Goal: Information Seeking & Learning: Learn about a topic

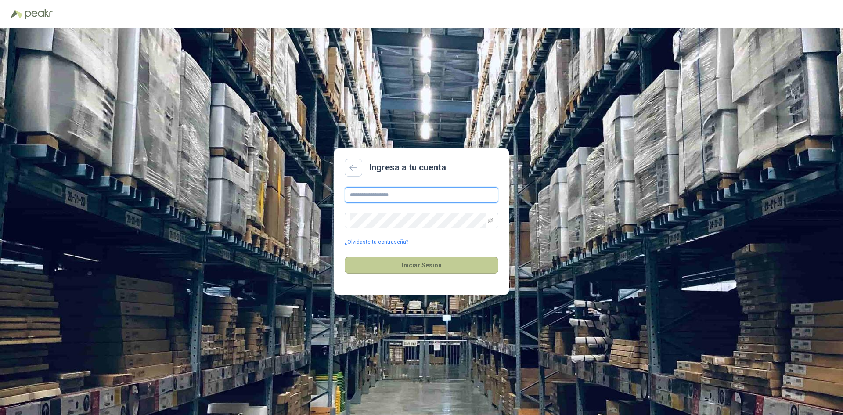
type input "**********"
click at [437, 273] on button "Iniciar Sesión" at bounding box center [422, 265] width 154 height 17
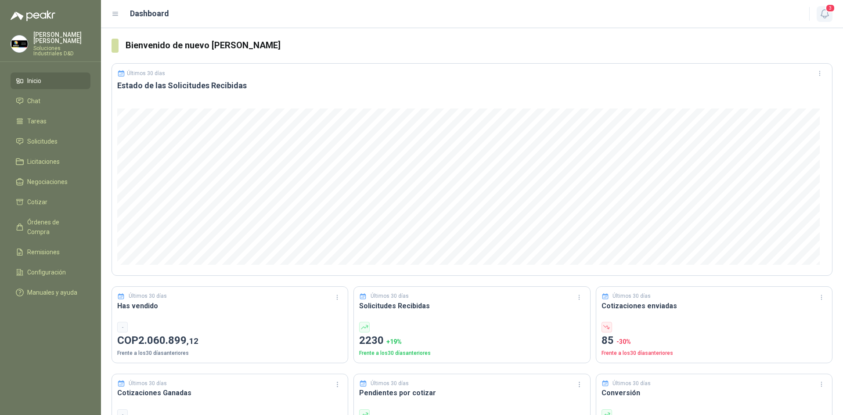
click at [820, 14] on icon "button" at bounding box center [824, 13] width 11 height 11
click at [823, 9] on icon "button" at bounding box center [824, 13] width 11 height 11
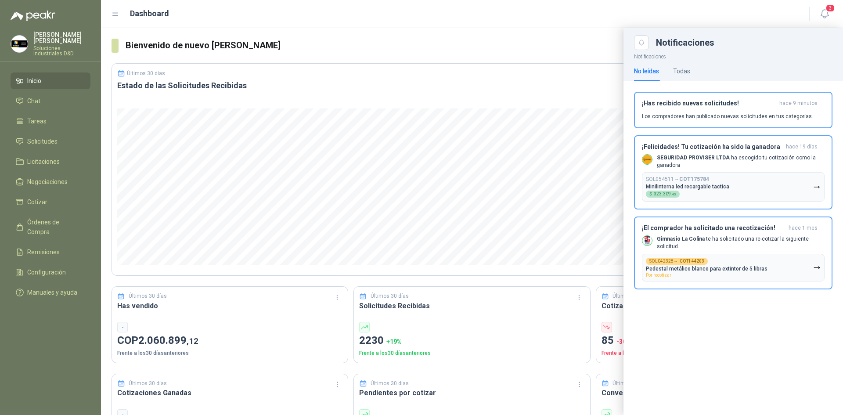
click at [686, 58] on p "Notificaciones" at bounding box center [732, 55] width 219 height 11
click at [684, 68] on div "Todas" at bounding box center [681, 71] width 17 height 10
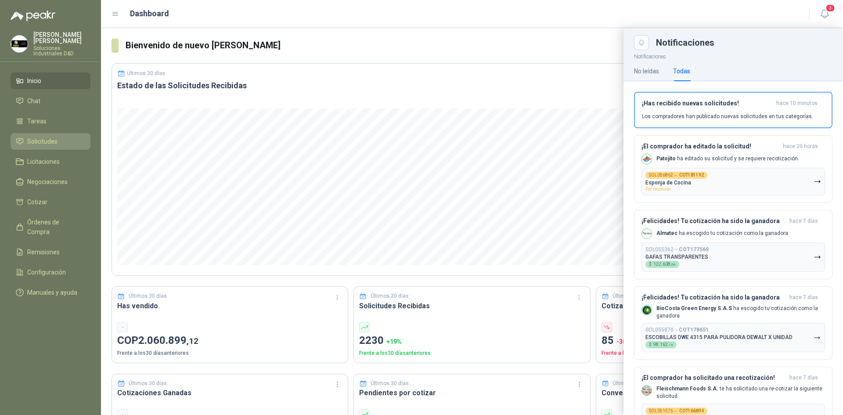
click at [40, 137] on span "Solicitudes" at bounding box center [42, 142] width 30 height 10
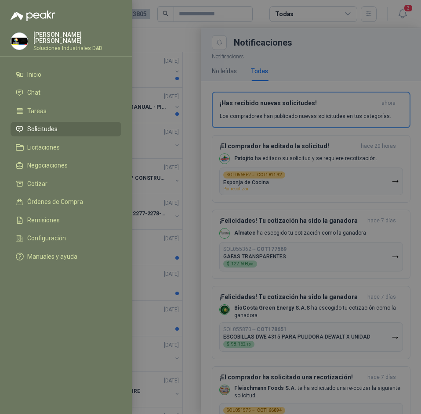
click at [217, 37] on div at bounding box center [210, 207] width 421 height 414
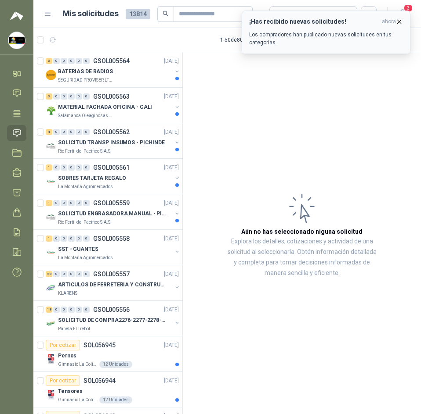
click at [399, 22] on icon "button" at bounding box center [399, 22] width 4 height 4
click at [401, 23] on icon "button" at bounding box center [398, 21] width 7 height 7
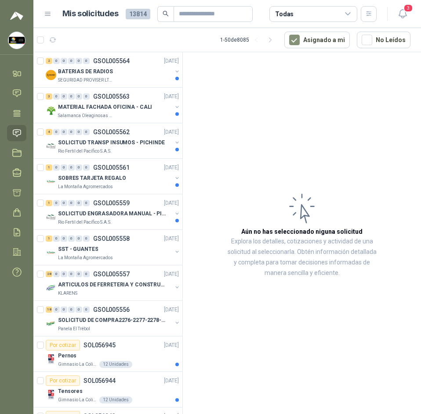
click at [408, 16] on button "3" at bounding box center [402, 14] width 16 height 16
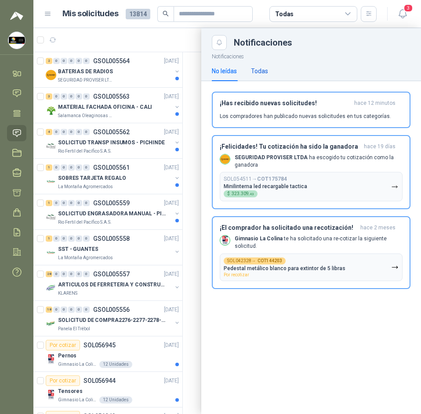
click at [262, 73] on div "Todas" at bounding box center [259, 71] width 17 height 10
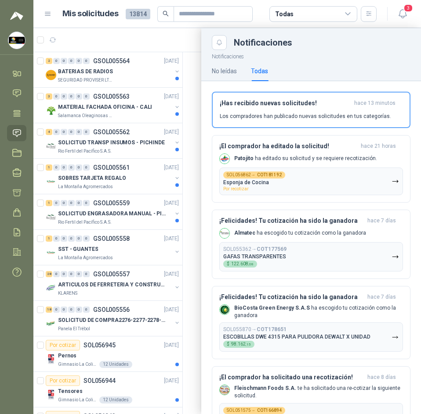
click at [116, 31] on div at bounding box center [226, 221] width 387 height 386
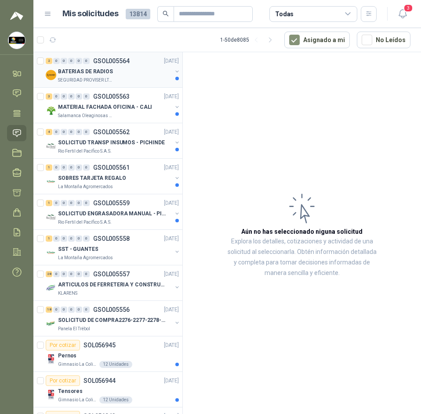
click at [109, 75] on p "BATERIAS DE RADIOS" at bounding box center [85, 72] width 55 height 8
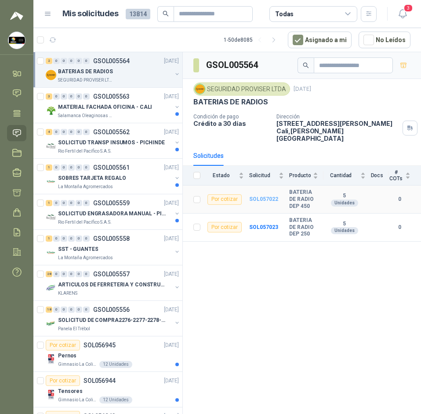
click at [268, 196] on b "SOL057022" at bounding box center [263, 199] width 29 height 6
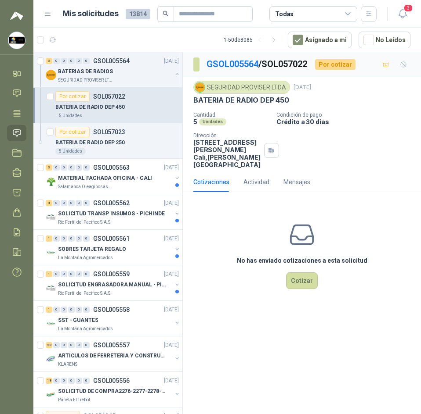
click at [242, 99] on p "BATERIA DE RADIO DEP 450" at bounding box center [241, 100] width 96 height 9
click at [118, 176] on p "MATERIAL FACHADA OFICINA - CALI" at bounding box center [105, 178] width 94 height 8
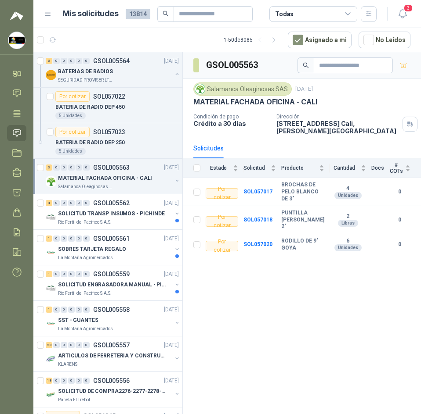
click at [87, 176] on p "MATERIAL FACHADA OFICINA - CALI" at bounding box center [105, 178] width 94 height 8
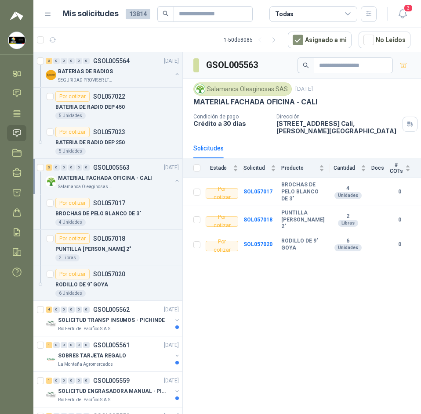
click at [133, 178] on p "MATERIAL FACHADA OFICINA - CALI" at bounding box center [105, 178] width 94 height 8
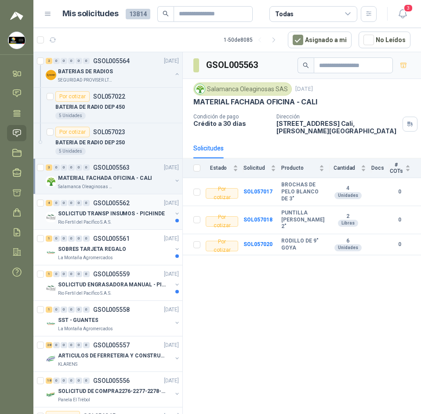
click at [133, 208] on div "4 0 0 0 0 0 GSOL005562 23/09/25" at bounding box center [113, 203] width 135 height 11
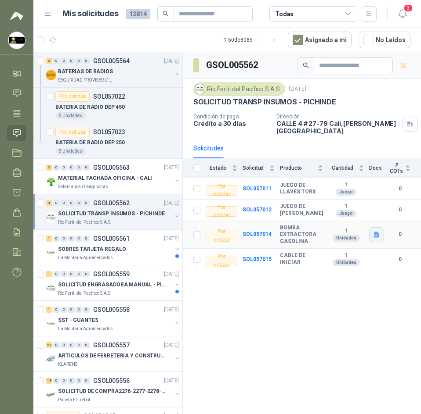
click at [373, 236] on icon "button" at bounding box center [376, 234] width 7 height 7
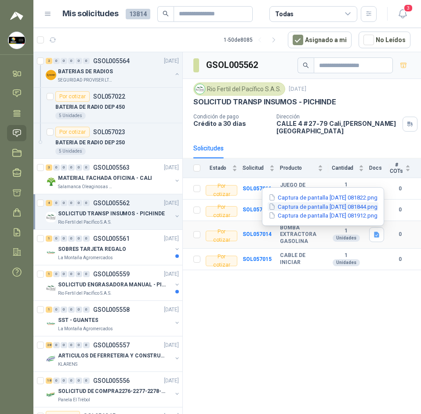
drag, startPoint x: 306, startPoint y: 205, endPoint x: 306, endPoint y: 210, distance: 4.8
click at [306, 210] on button "Captura de pantalla 2025-09-23 081844.png" at bounding box center [322, 206] width 111 height 9
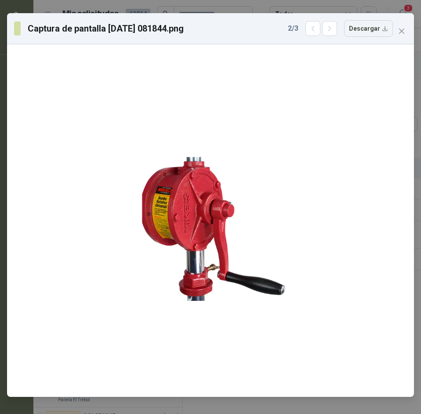
click at [402, 22] on div "Captura de pantalla 2025-09-23 081844.png 2 / 3 Descargar" at bounding box center [210, 28] width 392 height 17
click at [397, 25] on button "Close" at bounding box center [401, 31] width 14 height 14
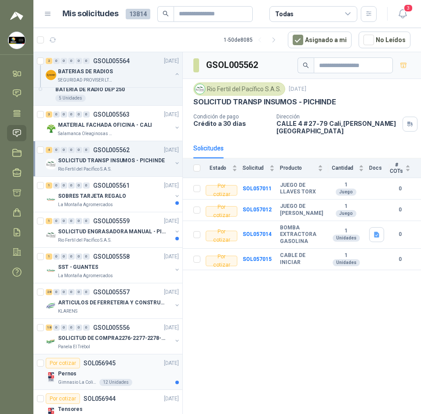
scroll to position [132, 0]
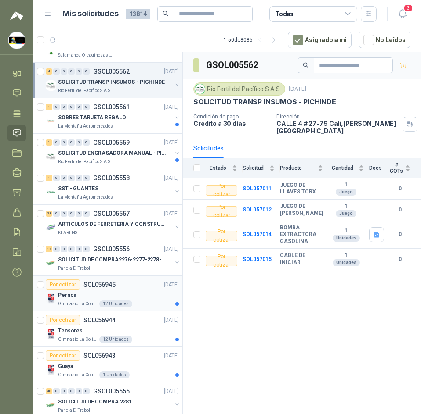
click at [92, 293] on div "Pernos" at bounding box center [118, 295] width 121 height 11
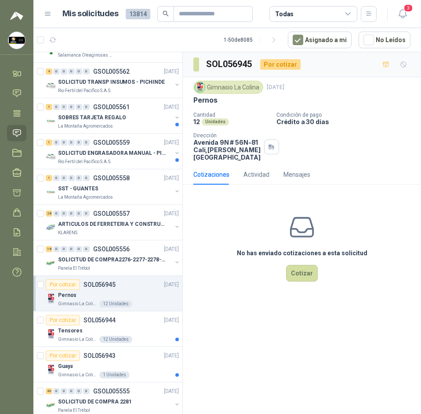
click at [209, 102] on p "Pernos" at bounding box center [205, 100] width 24 height 9
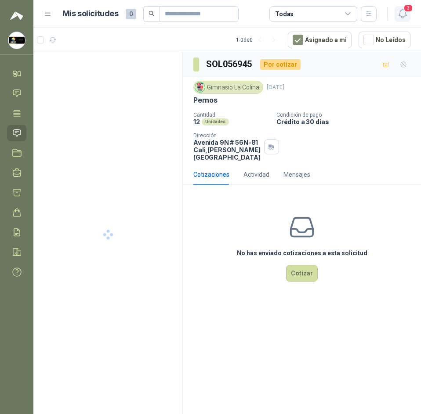
click at [397, 13] on icon "button" at bounding box center [402, 13] width 11 height 11
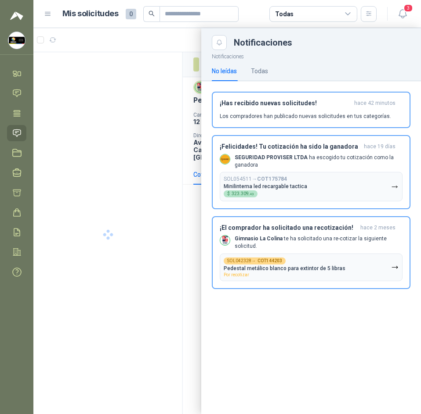
click at [102, 29] on div at bounding box center [226, 221] width 387 height 386
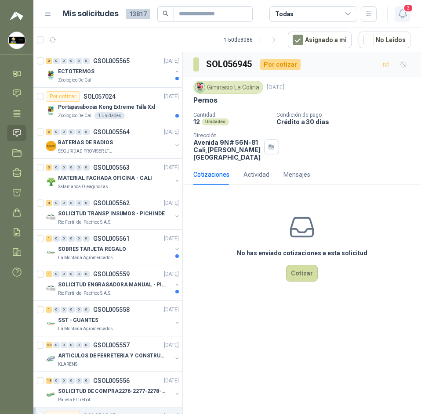
click at [402, 14] on icon "button" at bounding box center [402, 13] width 11 height 11
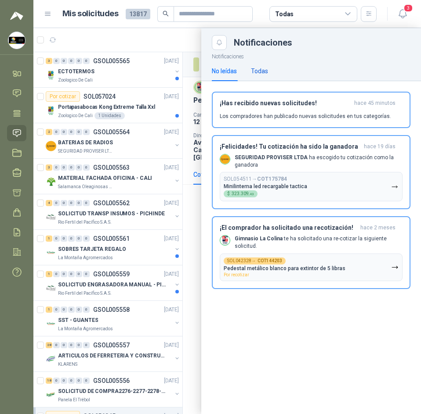
click at [254, 71] on div "Todas" at bounding box center [259, 71] width 17 height 10
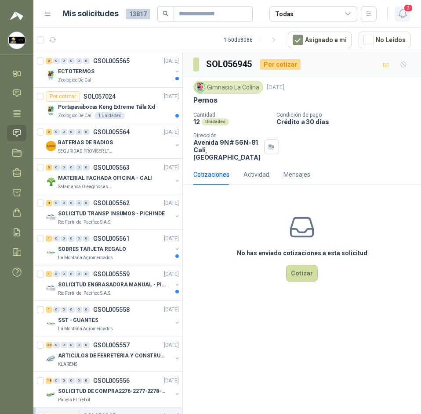
click at [398, 15] on icon "button" at bounding box center [402, 13] width 11 height 11
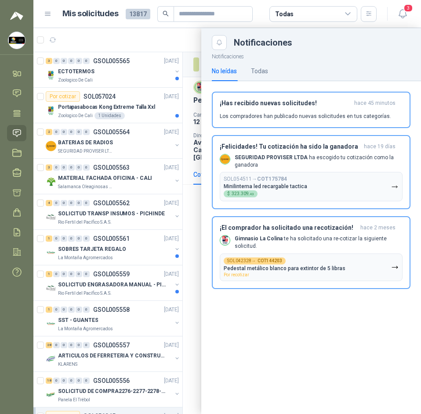
click at [271, 71] on div "No leídas Todas" at bounding box center [311, 71] width 198 height 20
click at [264, 71] on div "Todas" at bounding box center [259, 71] width 17 height 10
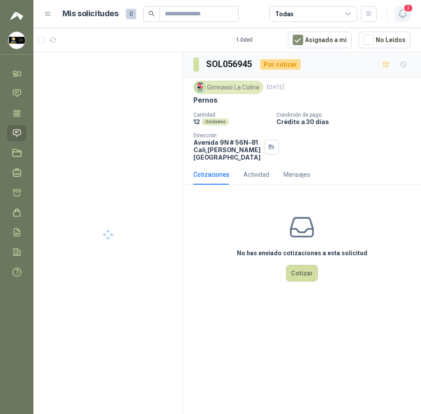
click at [399, 13] on icon "button" at bounding box center [401, 14] width 7 height 8
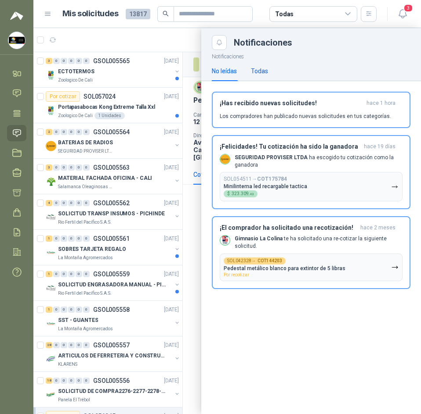
click at [263, 72] on div "Todas" at bounding box center [259, 71] width 17 height 10
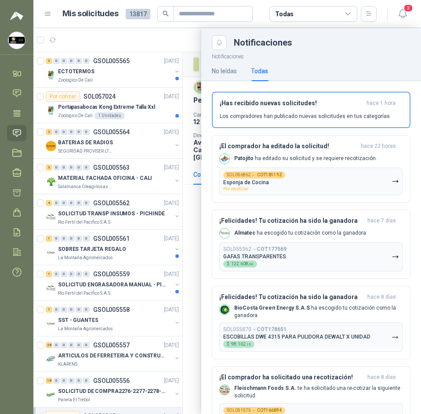
click at [176, 45] on div at bounding box center [226, 221] width 387 height 386
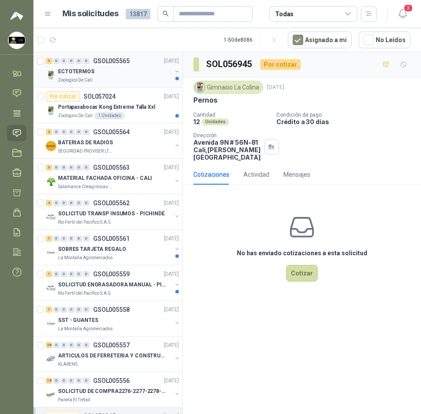
click at [137, 66] on div "3 0 0 0 0 0 GSOL005565 23/09/25" at bounding box center [113, 61] width 135 height 11
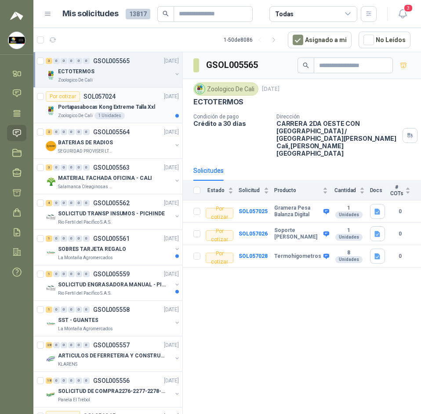
click at [52, 106] on img at bounding box center [51, 110] width 11 height 11
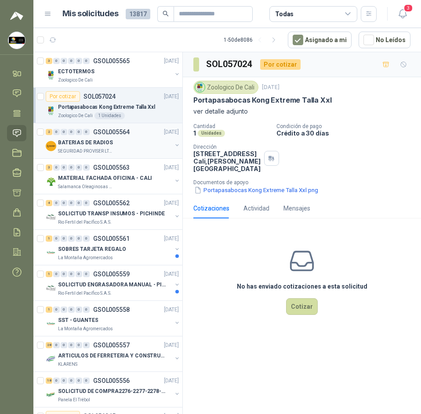
click at [127, 137] on div "2 0 0 0 0 0 GSOL005564 23/09/25" at bounding box center [113, 132] width 135 height 11
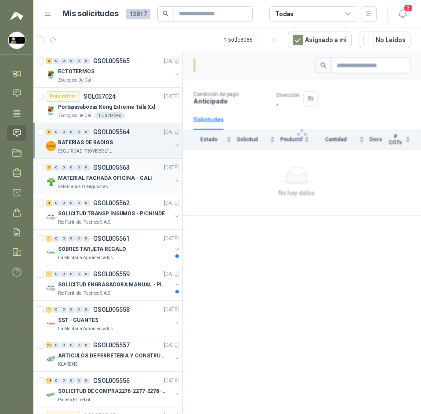
click at [127, 178] on p "MATERIAL FACHADA OFICINA - CALI" at bounding box center [105, 178] width 94 height 8
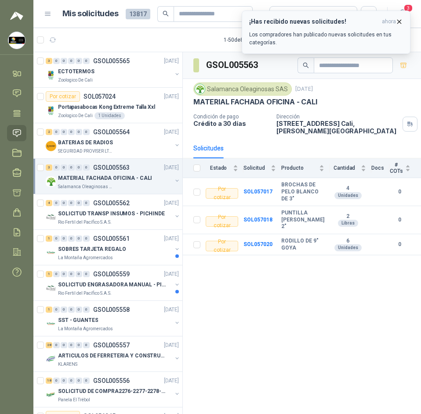
click at [394, 22] on span "ahora" at bounding box center [388, 21] width 14 height 7
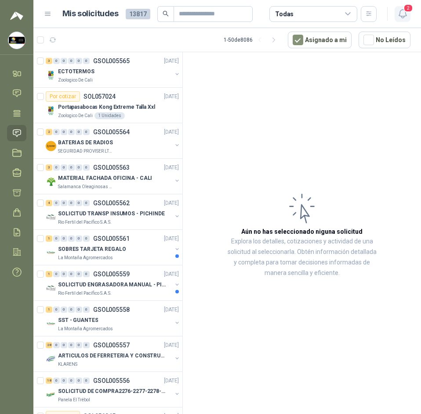
click at [403, 14] on icon "button" at bounding box center [402, 13] width 11 height 11
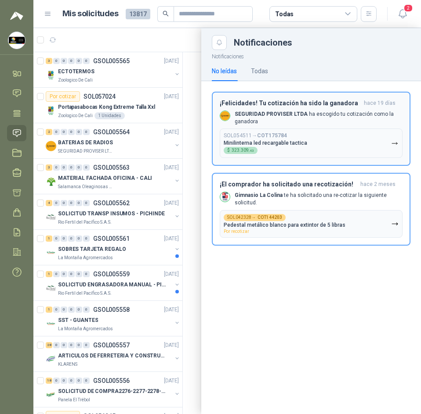
click at [286, 106] on h3 "¡Felicidades! Tu cotización ha sido la ganadora" at bounding box center [289, 103] width 140 height 7
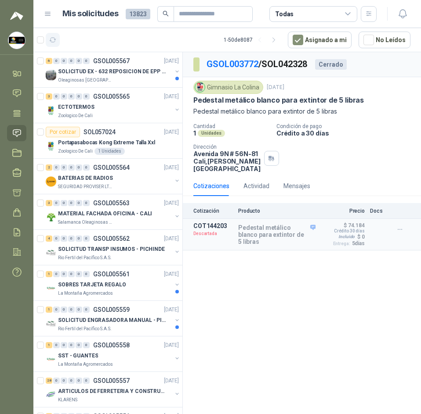
click at [54, 38] on icon "button" at bounding box center [53, 40] width 7 height 4
click at [119, 65] on div "6 0 0 0 0 0 GSOL005567 [DATE]" at bounding box center [113, 61] width 135 height 11
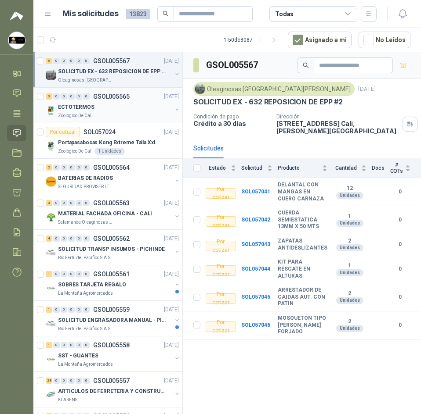
click at [115, 107] on div "ECTOTERMOS" at bounding box center [115, 107] width 114 height 11
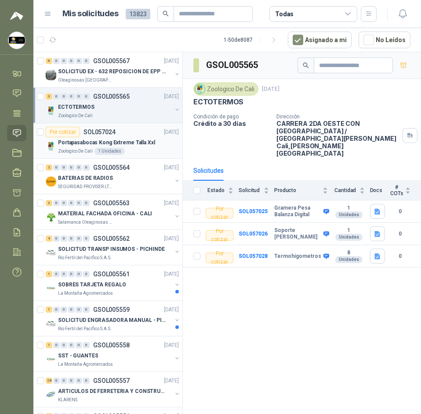
click at [115, 140] on p "Portapasabocas Kong Extreme Talla Xxl" at bounding box center [106, 143] width 97 height 8
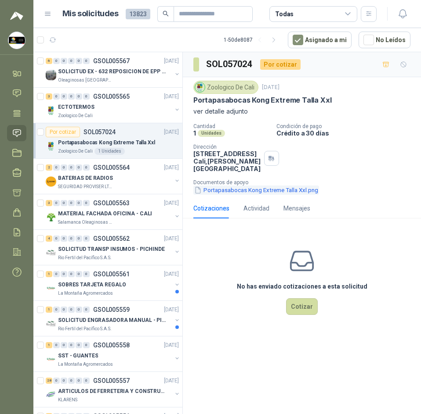
click at [223, 194] on button "Portapasabocas Kong Extreme Talla Xxl.png" at bounding box center [256, 190] width 126 height 9
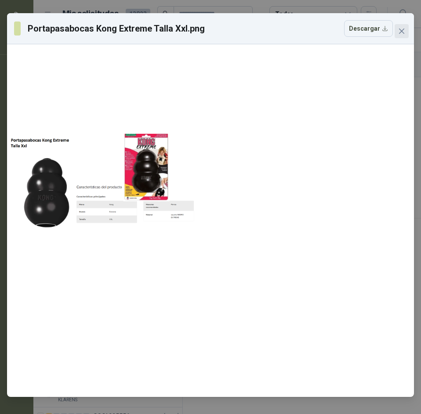
click at [401, 28] on icon "close" at bounding box center [401, 31] width 7 height 7
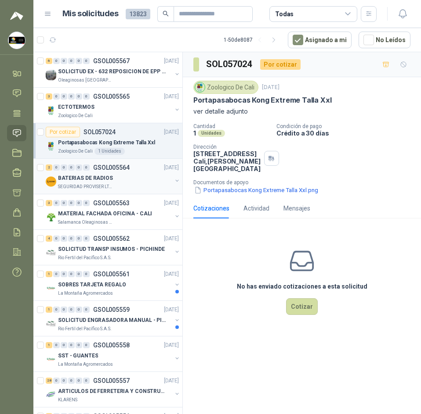
click at [119, 173] on div "BATERIAS DE RADIOS" at bounding box center [115, 178] width 114 height 11
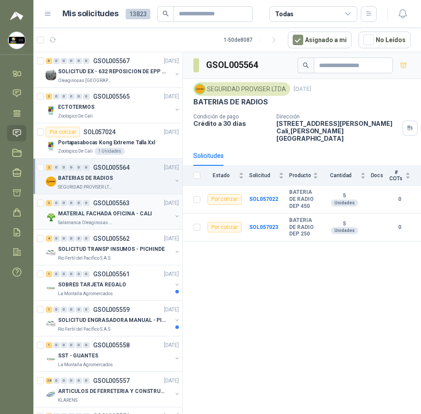
click at [101, 205] on p "GSOL005563" at bounding box center [111, 203] width 36 height 6
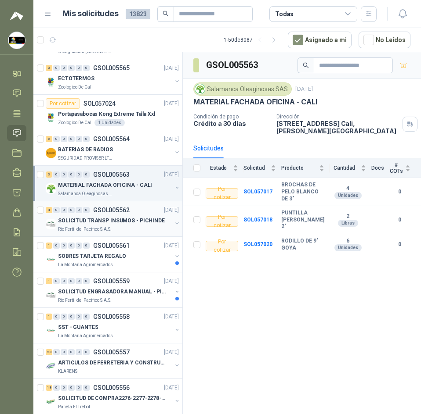
scroll to position [44, 0]
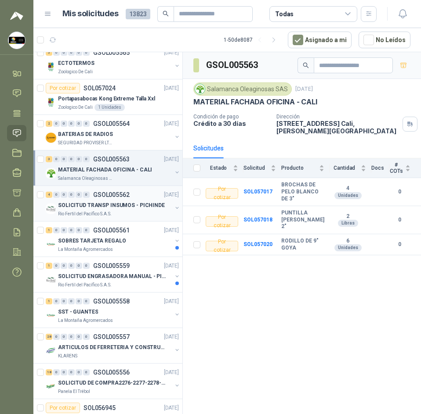
click at [107, 242] on p "SOBRES TARJETA REGALO" at bounding box center [92, 241] width 68 height 8
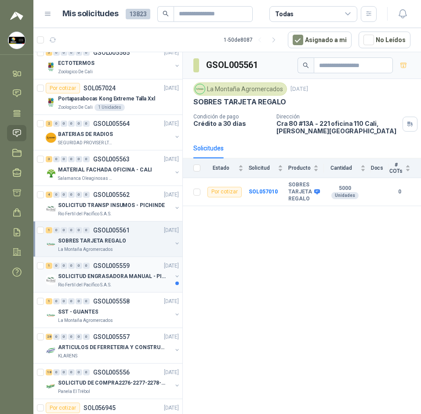
click at [111, 279] on p "SOLICITUD ENGRASADORA MANUAL - PICHINDE" at bounding box center [112, 277] width 109 height 8
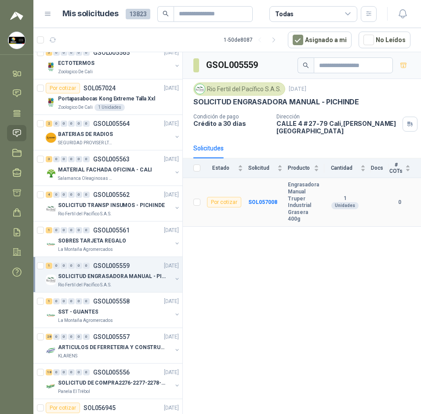
click at [302, 182] on b "Engrasadora Manual Truper Industrial Grasera 400g" at bounding box center [303, 202] width 31 height 41
copy b "Engrasadora Manual Truper Industrial Grasera 400g"
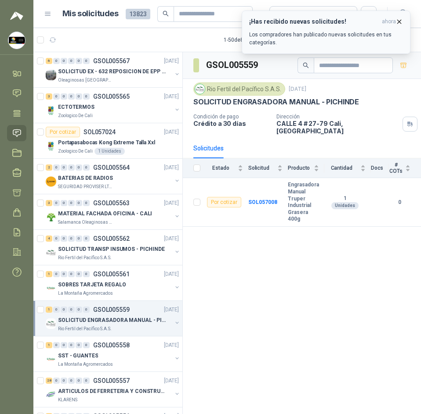
click at [397, 22] on icon "button" at bounding box center [398, 21] width 7 height 7
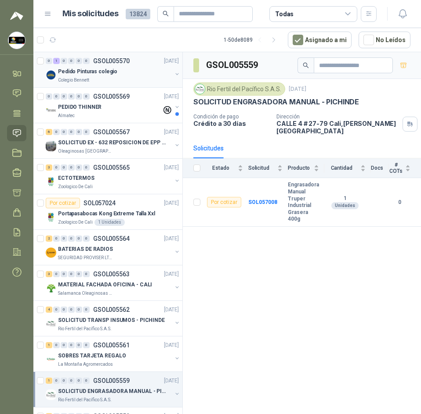
click at [121, 73] on div "Pedido Pinturas colegio" at bounding box center [115, 71] width 114 height 11
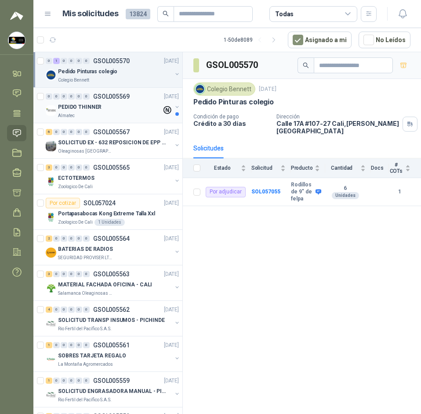
click at [102, 106] on div "PEDIDO THINNER" at bounding box center [110, 107] width 104 height 11
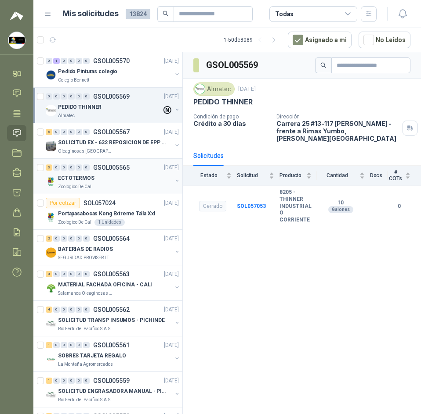
click at [133, 190] on div "Zoologico De Cali" at bounding box center [115, 186] width 114 height 7
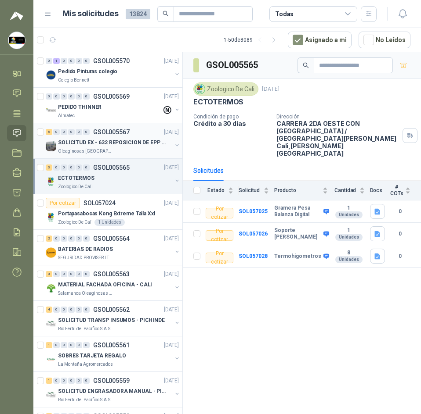
click at [117, 137] on div "6 0 0 0 0 0 GSOL005567 23/09/25" at bounding box center [113, 132] width 135 height 11
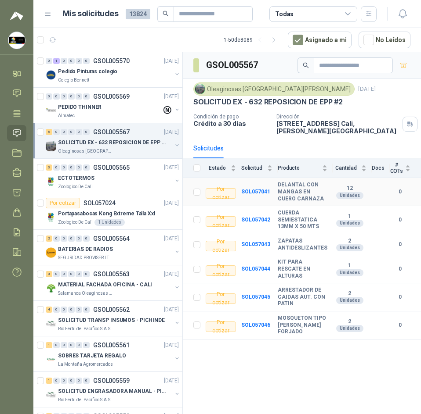
click at [297, 182] on b "DELANTAL CON MANGAS EN CUERO CARNAZA" at bounding box center [302, 192] width 50 height 21
drag, startPoint x: 297, startPoint y: 179, endPoint x: 262, endPoint y: 193, distance: 36.8
click at [262, 193] on td "SOL057041" at bounding box center [259, 192] width 36 height 28
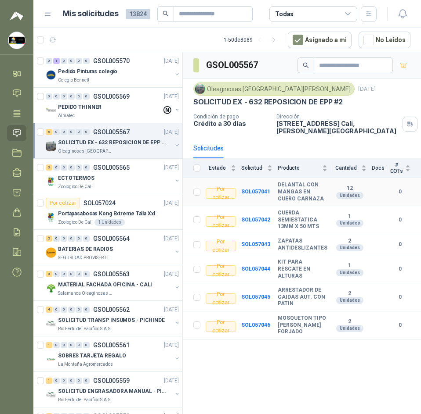
click at [297, 187] on b "DELANTAL CON MANGAS EN CUERO CARNAZA" at bounding box center [302, 192] width 50 height 21
click at [285, 210] on b "CUERDA SEMIESTATICA 13MM X 50 MTS" at bounding box center [302, 220] width 50 height 21
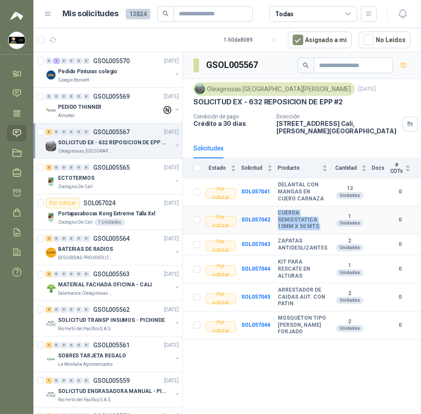
click at [285, 210] on b "CUERDA SEMIESTATICA 13MM X 50 MTS" at bounding box center [302, 220] width 50 height 21
click at [290, 240] on b "ZAPATAS ANTIDESLIZANTES" at bounding box center [302, 245] width 50 height 14
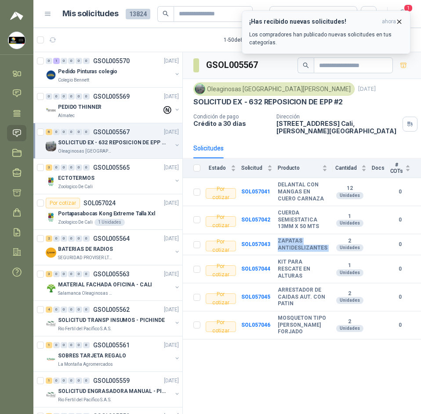
click at [398, 18] on button "¡Has recibido nuevas solicitudes! ahora Los compradores han publicado nuevas so…" at bounding box center [325, 32] width 169 height 43
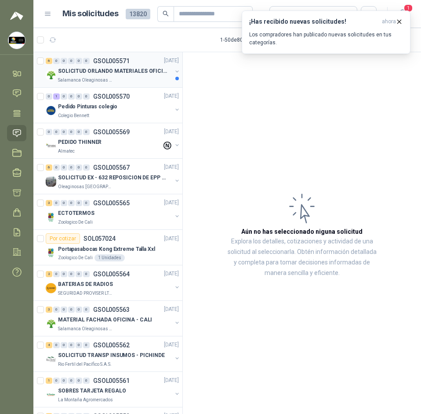
click at [114, 85] on div "6 0 0 0 0 0 GSOL005571 [DATE] SOLICITUD [PERSON_NAME] MATERIALES OFICINA - CALI…" at bounding box center [107, 70] width 149 height 36
click at [396, 19] on icon "button" at bounding box center [398, 21] width 7 height 7
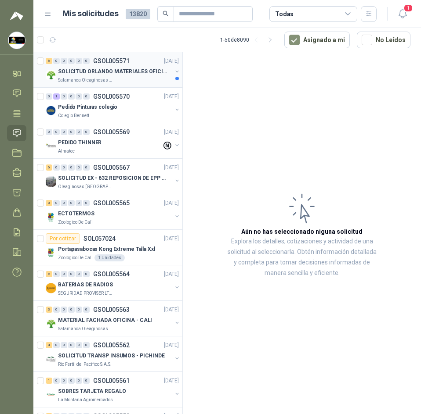
click at [82, 82] on p "Salamanca Oleaginosas SAS" at bounding box center [85, 80] width 55 height 7
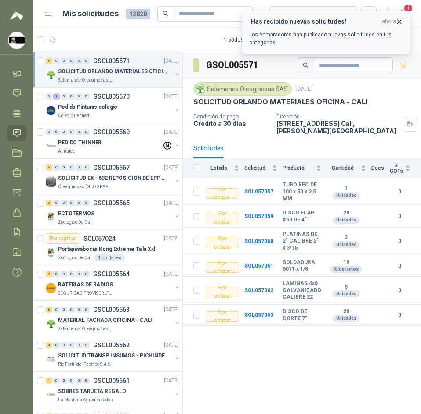
click at [399, 18] on button "¡Has recibido nuevas solicitudes! ahora Los compradores han publicado nuevas so…" at bounding box center [325, 32] width 169 height 43
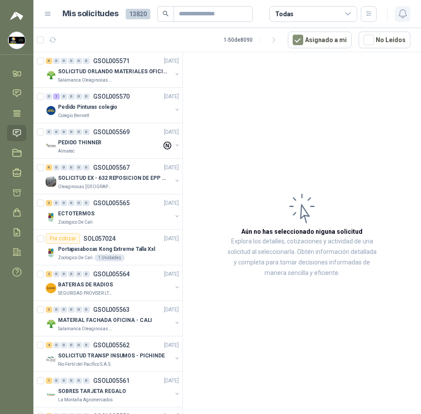
click at [404, 14] on icon "button" at bounding box center [402, 13] width 11 height 11
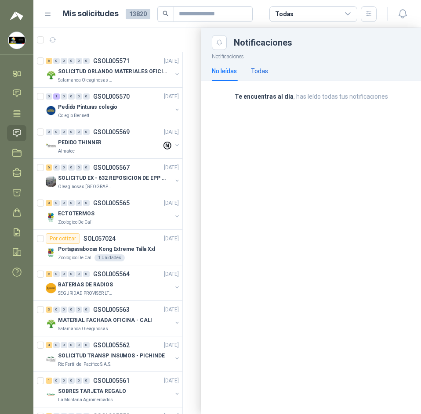
click at [257, 75] on div "Todas" at bounding box center [259, 71] width 17 height 10
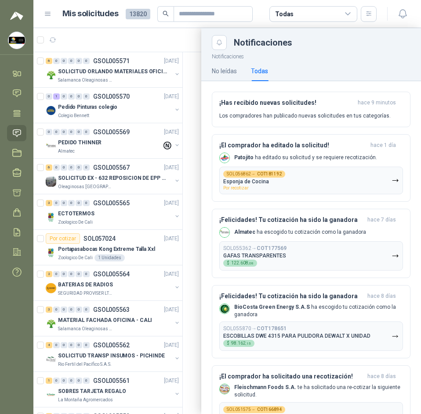
click at [129, 35] on div at bounding box center [226, 221] width 387 height 386
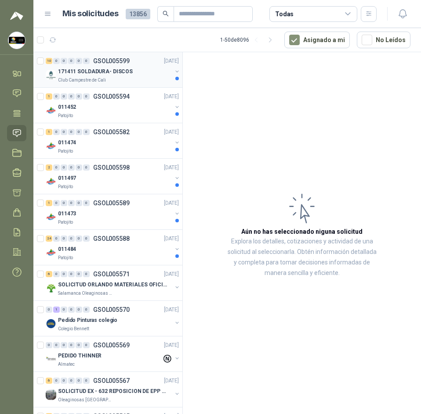
click at [143, 73] on div "171411 SOLDADURA- DISCOS" at bounding box center [115, 71] width 114 height 11
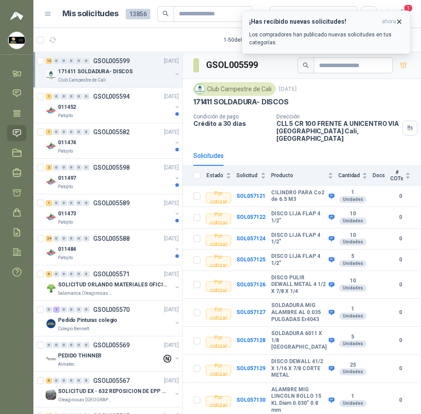
click at [403, 20] on button "¡Has recibido nuevas solicitudes! ahora Los compradores han publicado nuevas so…" at bounding box center [325, 32] width 169 height 43
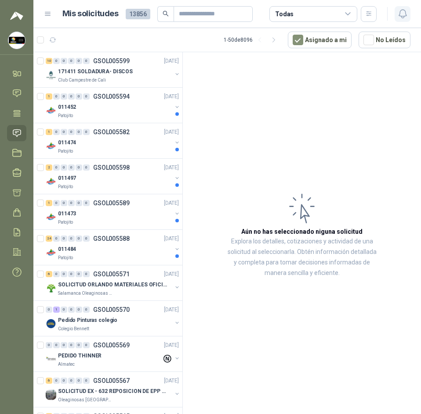
click at [403, 18] on icon "button" at bounding box center [401, 14] width 7 height 8
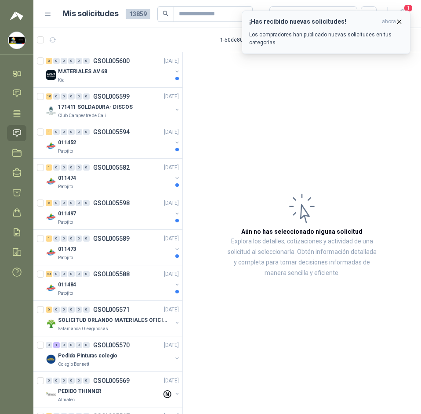
click at [400, 20] on icon "button" at bounding box center [399, 22] width 4 height 4
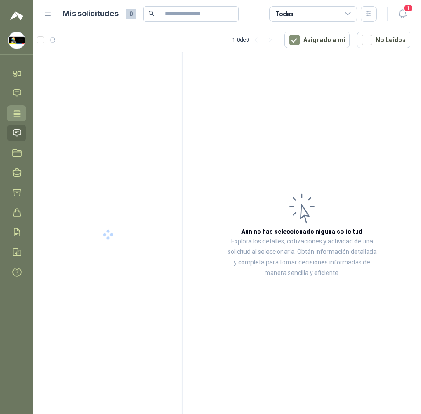
click at [18, 114] on icon at bounding box center [16, 113] width 9 height 9
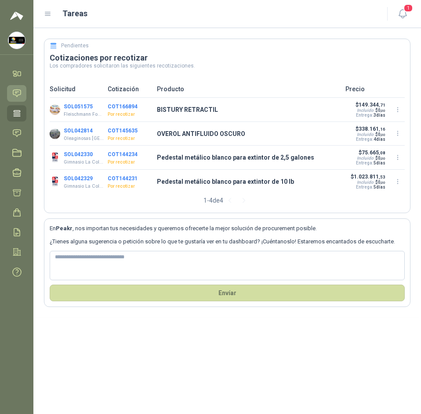
click at [18, 94] on icon at bounding box center [16, 93] width 9 height 9
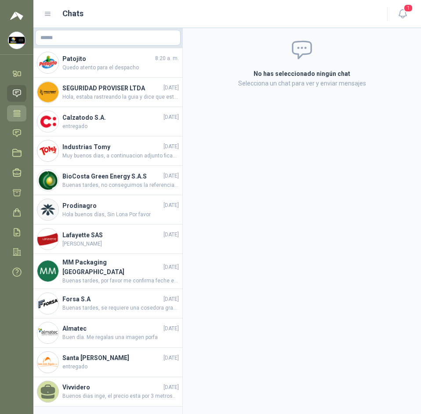
click at [17, 107] on link "Tareas" at bounding box center [16, 113] width 19 height 16
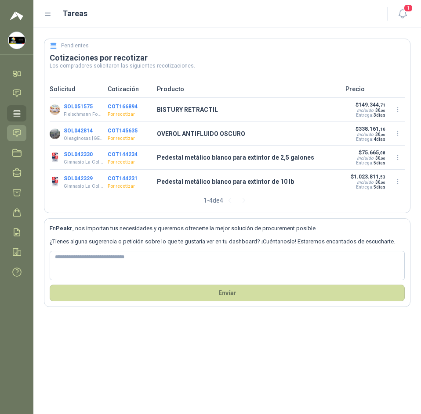
click at [18, 130] on icon at bounding box center [16, 132] width 7 height 7
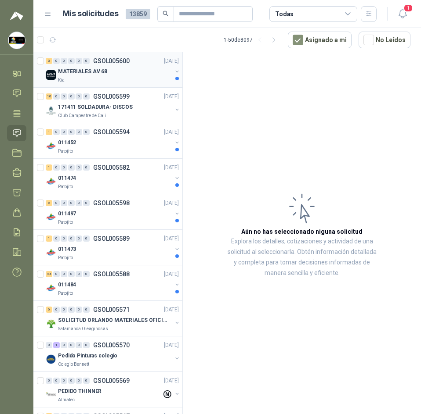
click at [116, 86] on div "3 0 0 0 0 0 GSOL005600 23/09/25 MATERIALES AV 68 Kia" at bounding box center [107, 70] width 149 height 36
click at [150, 79] on div "Kia" at bounding box center [115, 80] width 114 height 7
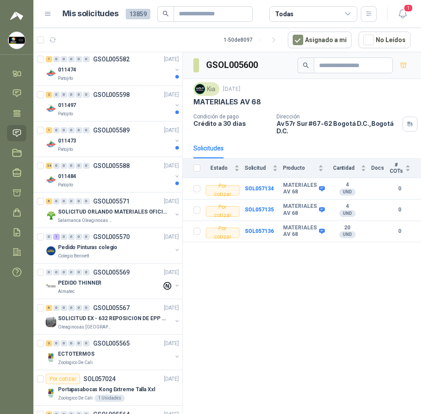
scroll to position [88, 0]
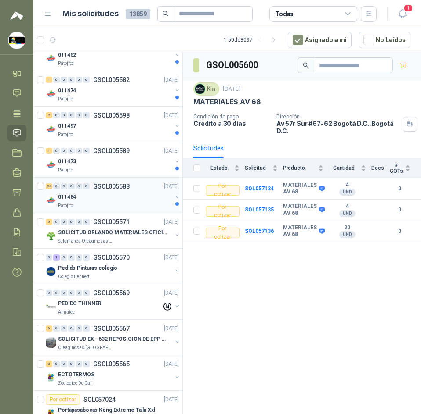
click at [148, 209] on div "Patojito" at bounding box center [115, 205] width 114 height 7
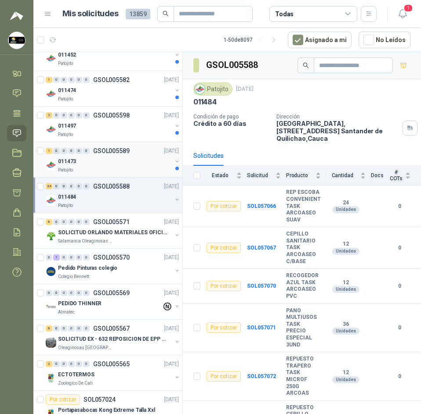
click at [119, 169] on div "Patojito" at bounding box center [115, 170] width 114 height 7
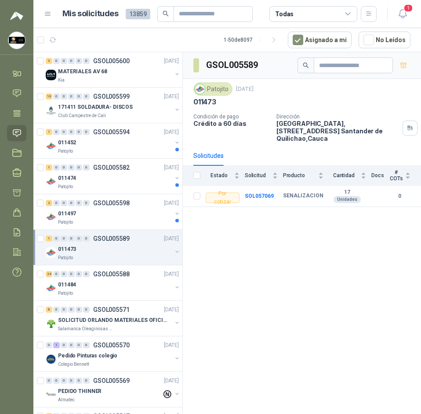
click at [119, 169] on p "GSOL005582" at bounding box center [111, 168] width 36 height 6
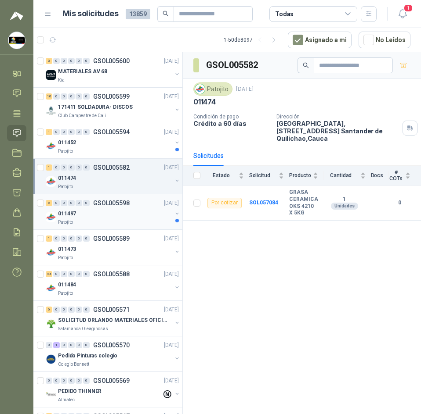
click at [138, 222] on div "Patojito" at bounding box center [115, 222] width 114 height 7
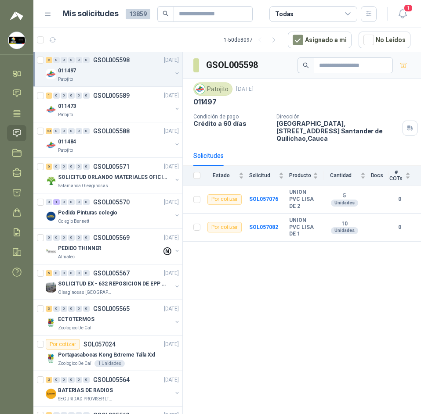
scroll to position [263, 0]
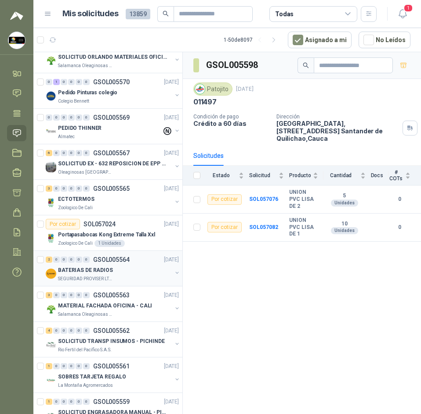
click at [83, 277] on p "SEGURIDAD PROVISER LTDA" at bounding box center [85, 279] width 55 height 7
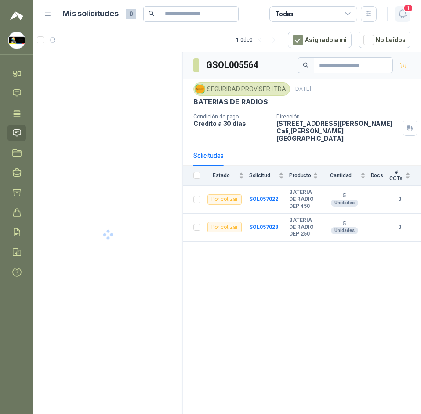
click at [402, 15] on icon "button" at bounding box center [402, 13] width 11 height 11
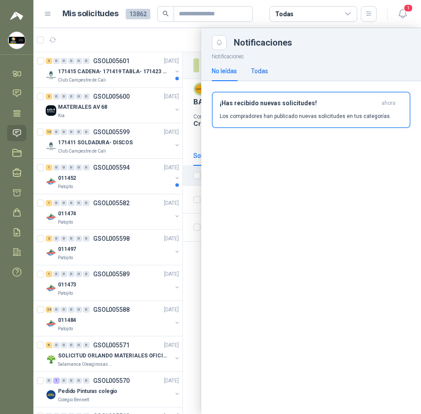
click at [265, 68] on div "Todas" at bounding box center [259, 71] width 17 height 10
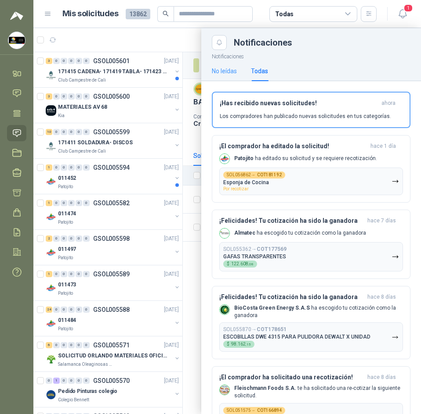
click at [237, 76] on div "No leídas" at bounding box center [224, 71] width 25 height 20
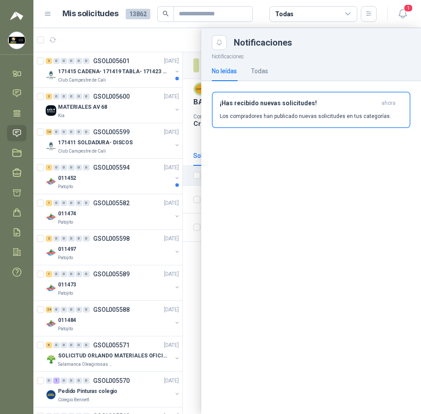
click at [143, 35] on div at bounding box center [226, 221] width 387 height 386
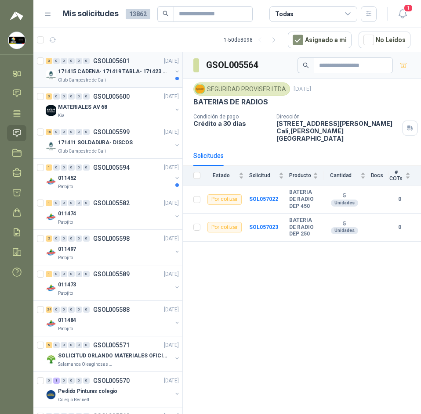
click at [124, 76] on div "171415 CADENA- 171419 TABLA- 171423 VARILLA" at bounding box center [115, 71] width 114 height 11
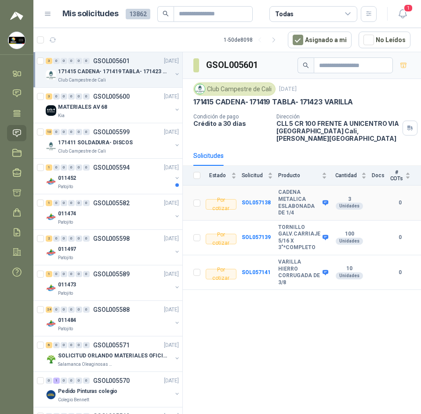
click at [282, 189] on b "CADENA METALICA ESLABONADA DE 1/4" at bounding box center [299, 202] width 42 height 27
click at [294, 259] on b "VARILLA HIERRO CORRUGADA DE 3/8" at bounding box center [299, 272] width 42 height 27
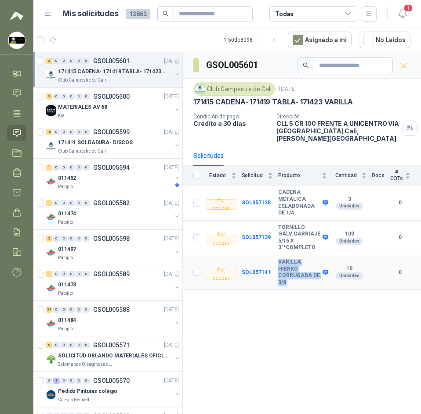
click at [294, 259] on b "VARILLA HIERRO CORRUGADA DE 3/8" at bounding box center [299, 272] width 42 height 27
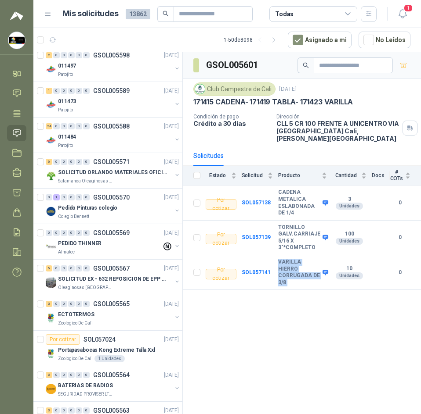
scroll to position [219, 0]
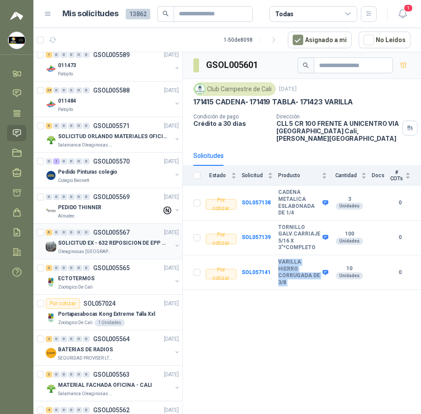
click at [109, 230] on p "GSOL005567" at bounding box center [111, 233] width 36 height 6
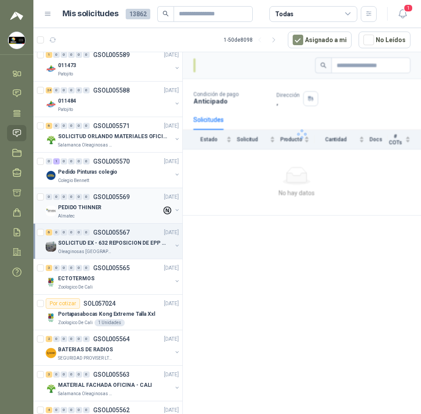
click at [117, 208] on div "PEDIDO THINNER" at bounding box center [110, 207] width 104 height 11
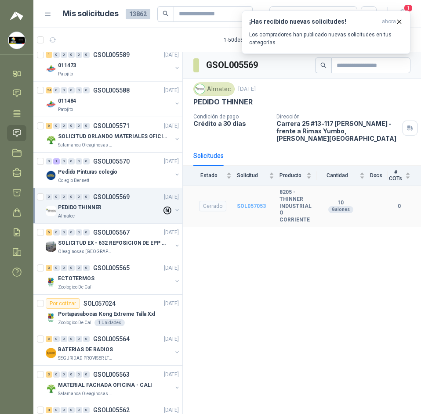
click at [237, 203] on b "SOL057053" at bounding box center [251, 206] width 29 height 6
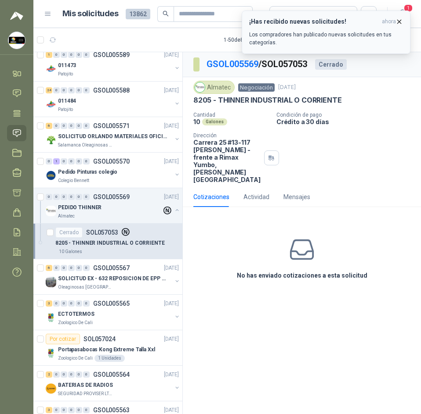
click at [399, 23] on icon "button" at bounding box center [398, 21] width 7 height 7
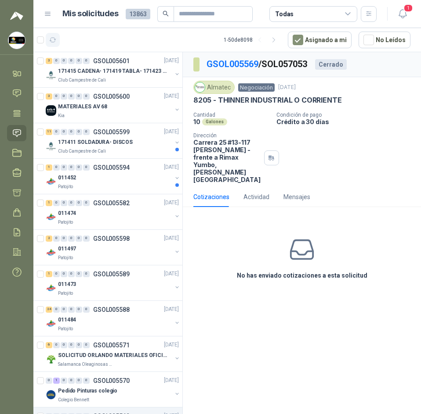
click at [53, 36] on icon "button" at bounding box center [52, 39] width 7 height 7
click at [402, 13] on icon "button" at bounding box center [402, 13] width 11 height 11
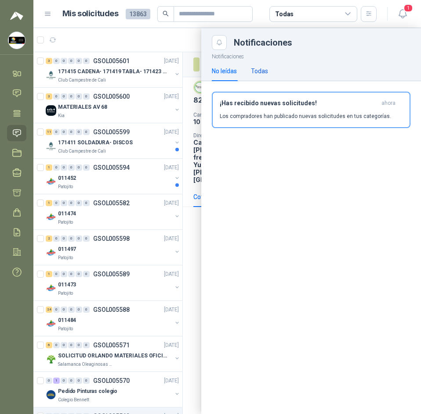
click at [263, 68] on div "Todas" at bounding box center [259, 71] width 17 height 10
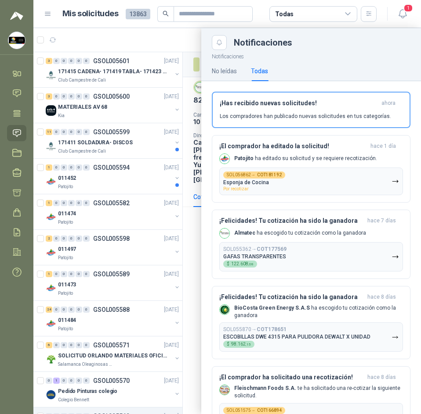
click at [170, 45] on div at bounding box center [226, 221] width 387 height 386
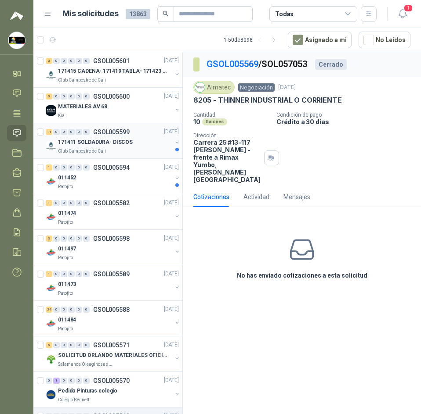
click at [131, 144] on div "171411 SOLDADURA- DISCOS" at bounding box center [115, 142] width 114 height 11
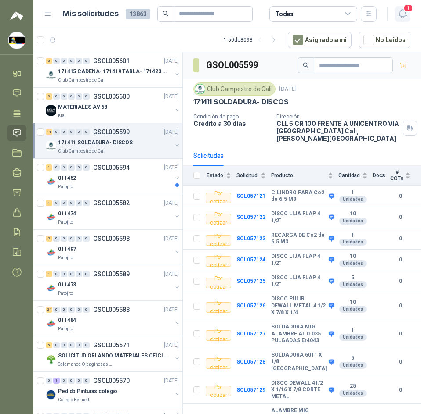
click at [397, 7] on button "1" at bounding box center [402, 14] width 16 height 16
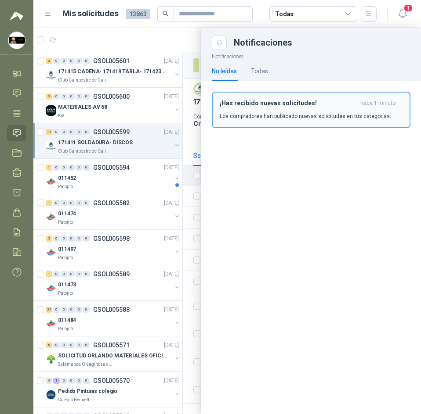
click at [250, 110] on div "¡Has recibido nuevas solicitudes! hace 1 minuto Los compradores han publicado n…" at bounding box center [310, 110] width 183 height 21
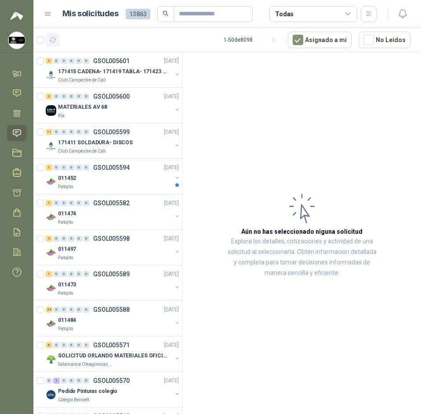
click at [55, 42] on icon "button" at bounding box center [52, 39] width 7 height 7
